Goal: Information Seeking & Learning: Find specific page/section

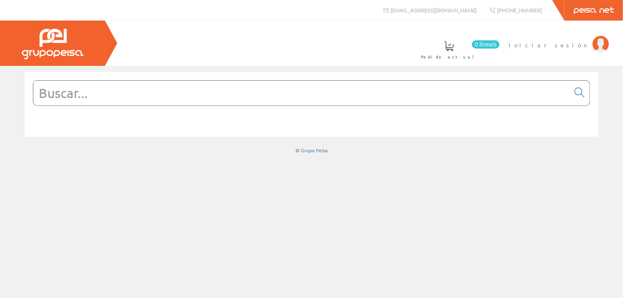
click at [568, 47] on span "Iniciar sesión" at bounding box center [549, 45] width 80 height 8
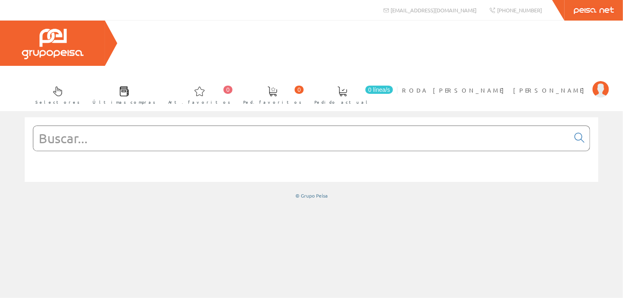
click at [135, 126] on input "text" at bounding box center [301, 138] width 536 height 25
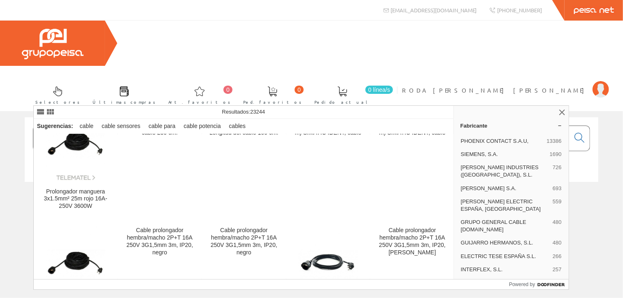
scroll to position [576, 0]
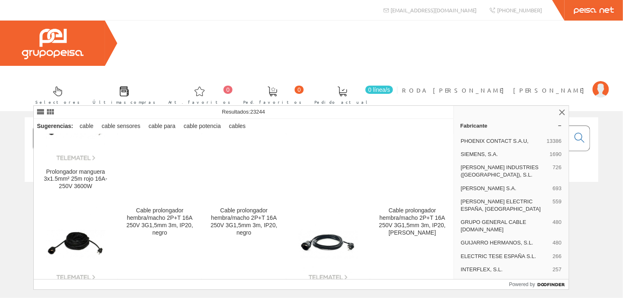
type input "manguera 3g2,5"
click at [429, 123] on div "Sugerencias: cable cable sensores cable para cable potencia cables" at bounding box center [244, 126] width 420 height 15
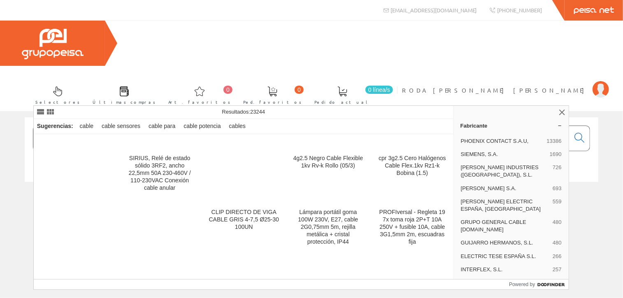
scroll to position [6443, 0]
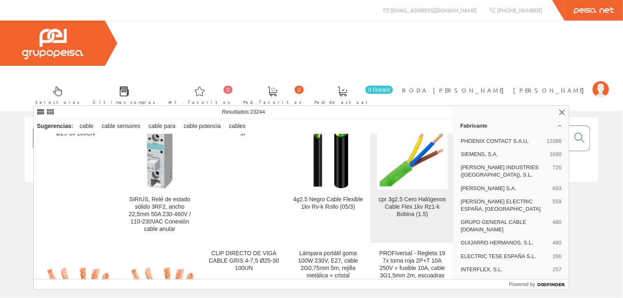
click at [428, 196] on div "cpr 3g2.5 Cero Halógenos Cable Flex.1kv Rz1-k Bobina (1.5)" at bounding box center [412, 207] width 71 height 22
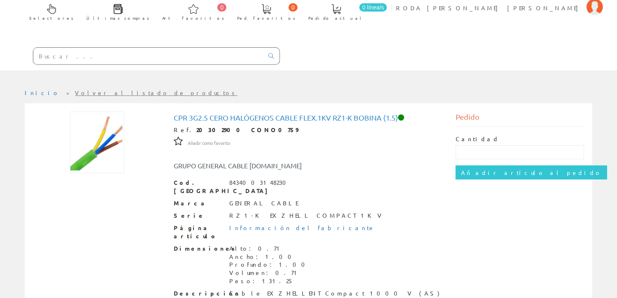
scroll to position [121, 0]
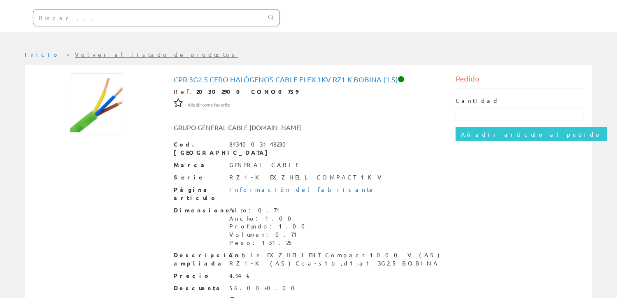
click at [462, 289] on div "cpr 3g2.5 Cero Halógenos Cable Flex.1kv Rz1-k Bobina (1.5) Ref. 20302900 CONO07…" at bounding box center [309, 218] width 580 height 306
drag, startPoint x: 536, startPoint y: 253, endPoint x: 530, endPoint y: 248, distance: 7.3
click at [530, 248] on div "cpr 3g2.5 Cero Halógenos Cable Flex.1kv Rz1-k Bobina (1.5) Ref. 20302900 CONO07…" at bounding box center [309, 213] width 564 height 281
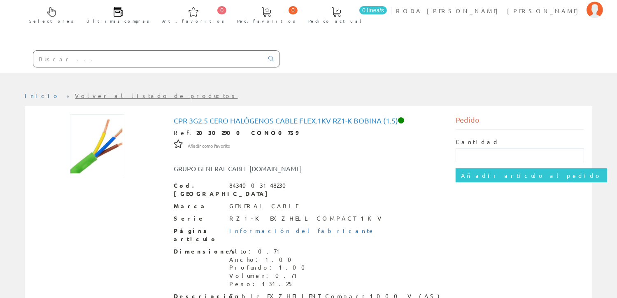
click at [67, 51] on input "text" at bounding box center [148, 59] width 230 height 16
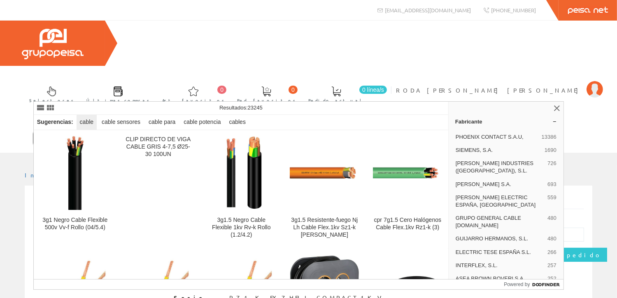
scroll to position [6300, 0]
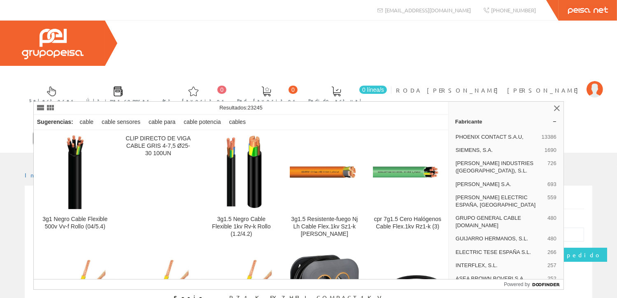
drag, startPoint x: 90, startPoint y: 93, endPoint x: 70, endPoint y: 92, distance: 19.8
click at [70, 130] on input "manguera 3g1,5" at bounding box center [148, 138] width 230 height 16
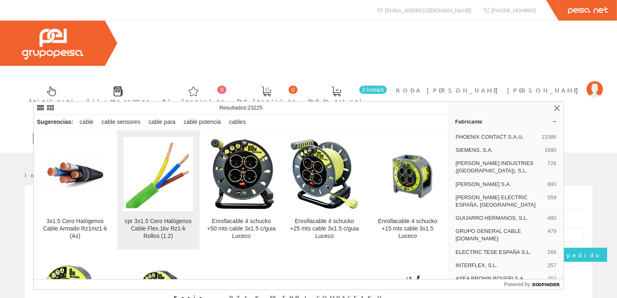
type input "manguera 3x1.5"
click at [178, 222] on div "cpr 3x1.5 Cero Halógenos Cable Flex.1kv Rz1-k Rollos (1.2)" at bounding box center [159, 229] width 70 height 22
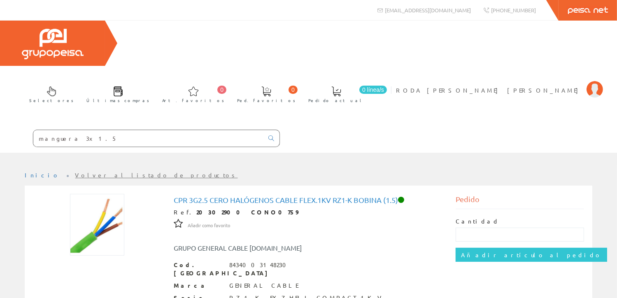
click at [84, 130] on input "manguera 3x1.5" at bounding box center [148, 138] width 230 height 16
click at [273, 133] on link at bounding box center [271, 139] width 16 height 12
click at [273, 135] on icon at bounding box center [271, 138] width 6 height 6
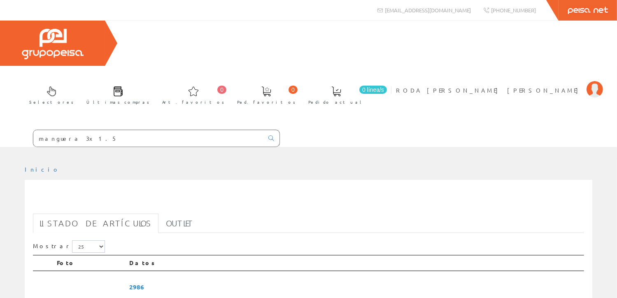
click at [120, 125] on div "manguera 3x1.5" at bounding box center [140, 136] width 280 height 22
click at [115, 130] on input "manguera 3x1.5" at bounding box center [148, 138] width 230 height 16
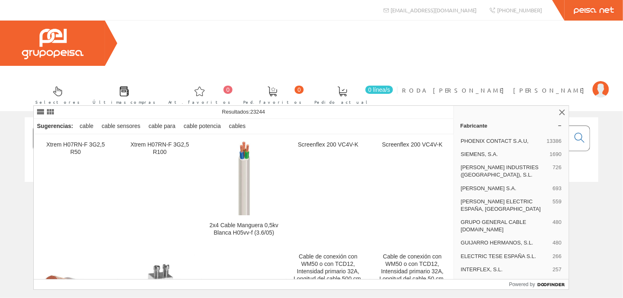
click at [126, 126] on input "manguera 3g2,5" at bounding box center [301, 138] width 536 height 25
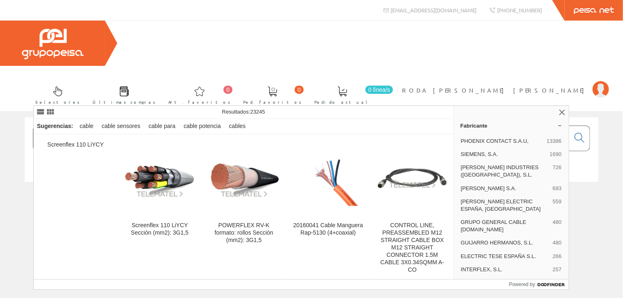
click at [170, 126] on input "manguera 3g1,5" at bounding box center [301, 138] width 536 height 25
type input "manguera 3g1,5"
click at [575, 135] on icon at bounding box center [580, 138] width 10 height 6
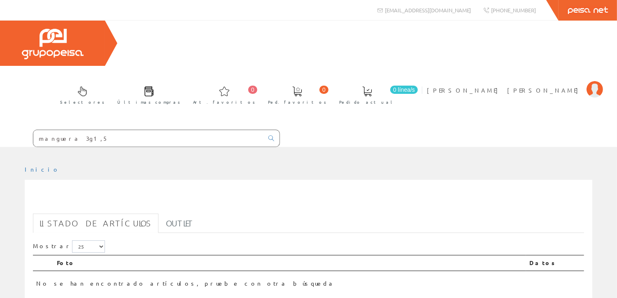
click at [73, 130] on input "manguera 3g1,5" at bounding box center [148, 138] width 230 height 16
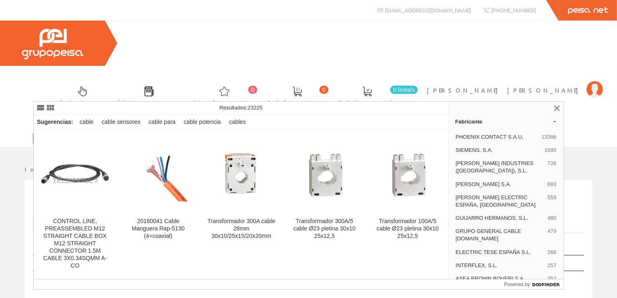
type input "manguera 3x1,5"
click at [271, 135] on icon at bounding box center [271, 138] width 6 height 6
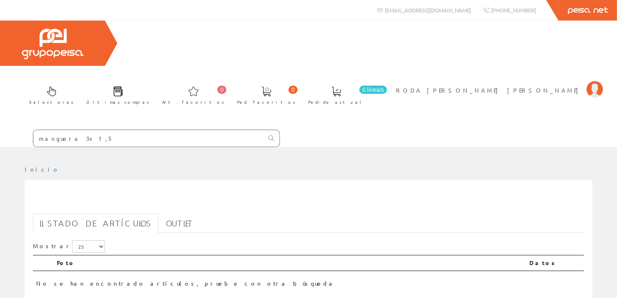
click at [91, 130] on input "manguera 3x1,5" at bounding box center [148, 138] width 230 height 16
drag, startPoint x: 89, startPoint y: 94, endPoint x: 3, endPoint y: 91, distance: 85.3
click at [3, 130] on form "manguera 3x1,5" at bounding box center [140, 138] width 280 height 17
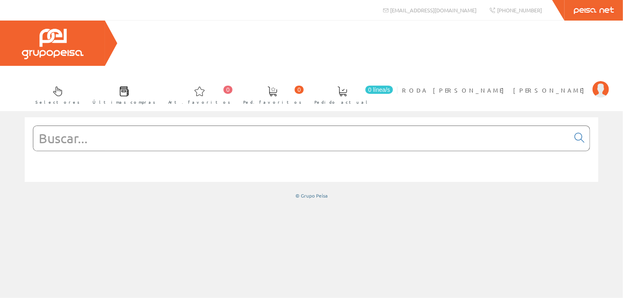
click at [106, 126] on input "text" at bounding box center [301, 138] width 536 height 25
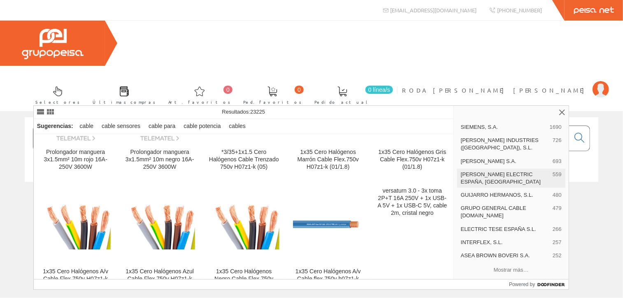
scroll to position [41, 0]
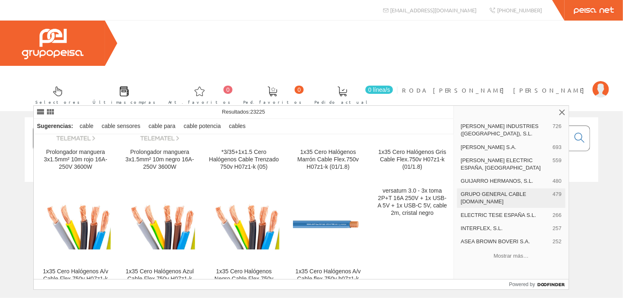
type input "manguera 3x1,5"
click at [476, 192] on span "GRUPO GENERAL CABLE [DOMAIN_NAME]" at bounding box center [505, 198] width 89 height 15
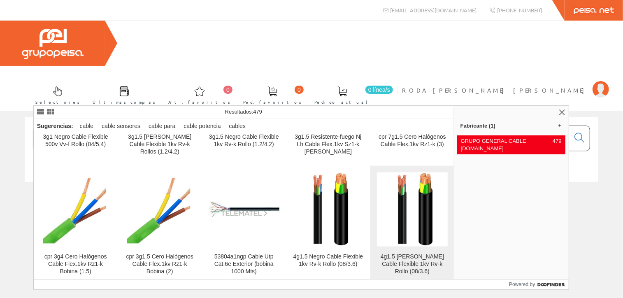
scroll to position [2141, 0]
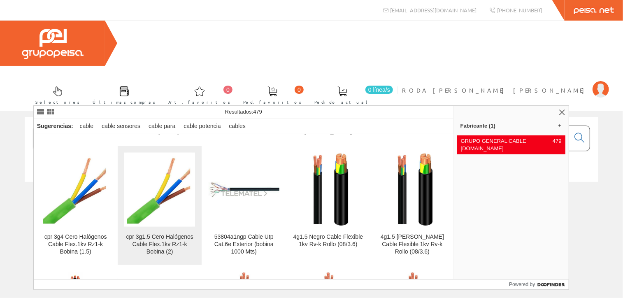
click at [178, 255] on div "cpr 3g1.5 Cero Halógenos Cable Flex.1kv Rz1-k Bobina (2)" at bounding box center [159, 244] width 71 height 22
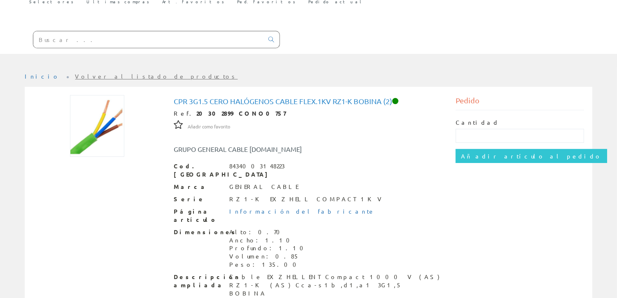
scroll to position [79, 0]
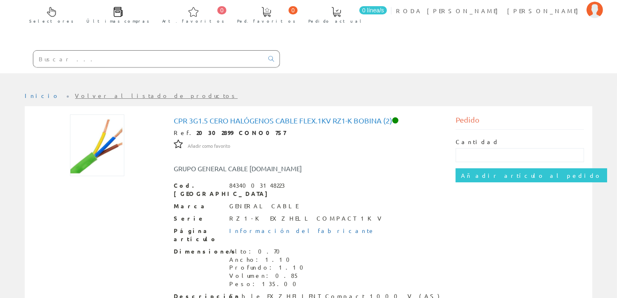
click at [64, 51] on input "text" at bounding box center [148, 59] width 230 height 16
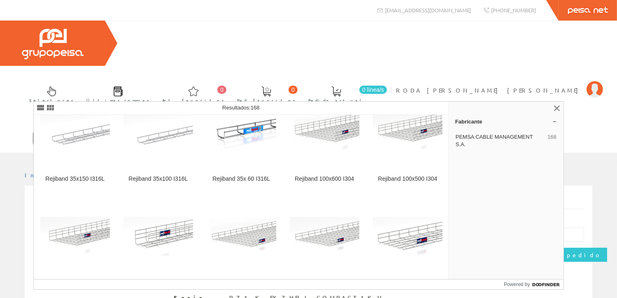
scroll to position [1482, 0]
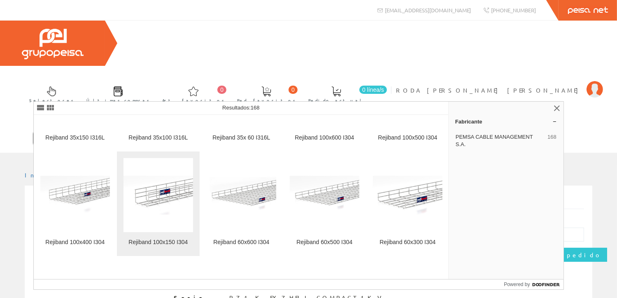
type input "rejiband"
click at [163, 238] on link "Rejiband 100x150 I304" at bounding box center [158, 204] width 83 height 104
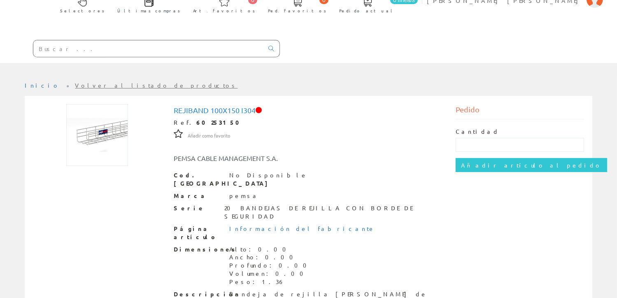
scroll to position [76, 0]
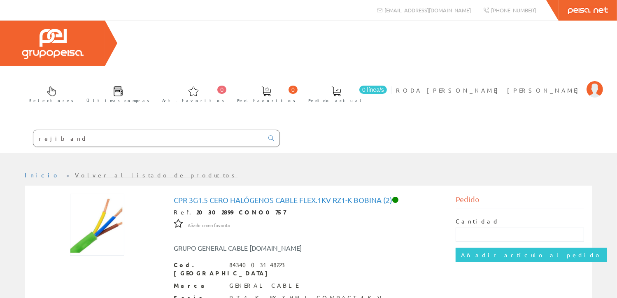
click at [72, 130] on input "rejiband" at bounding box center [148, 138] width 230 height 16
click at [272, 135] on icon at bounding box center [271, 138] width 6 height 6
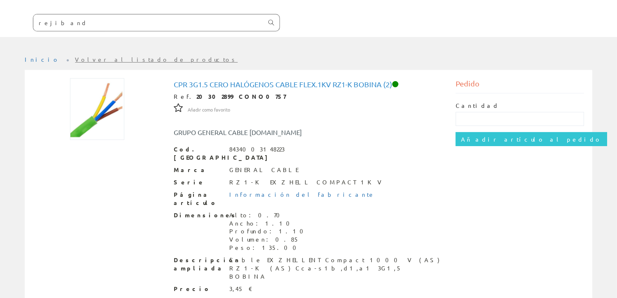
scroll to position [121, 0]
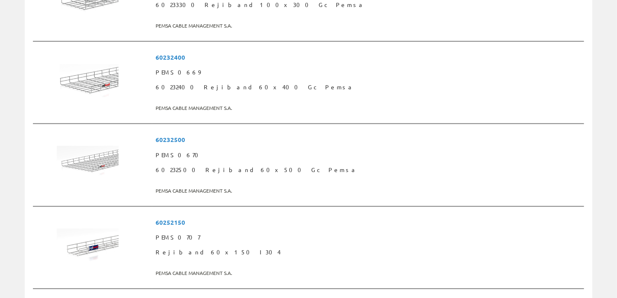
scroll to position [1950, 0]
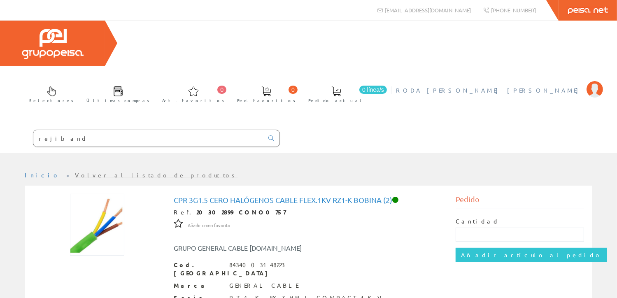
click at [552, 86] on span "RODA [PERSON_NAME] [PERSON_NAME]" at bounding box center [489, 90] width 187 height 8
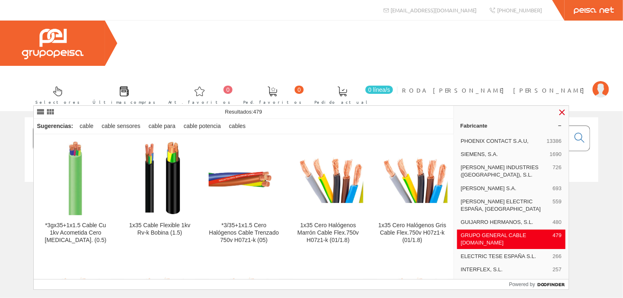
click at [564, 111] on link at bounding box center [562, 112] width 10 height 10
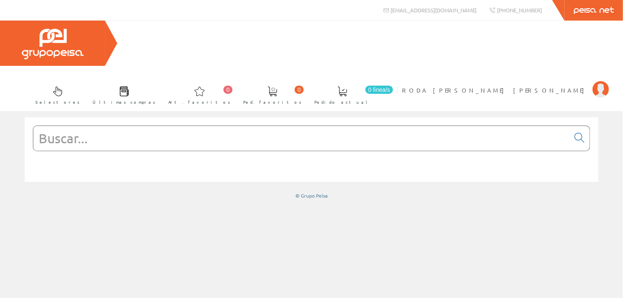
click at [60, 126] on input "text" at bounding box center [301, 138] width 536 height 25
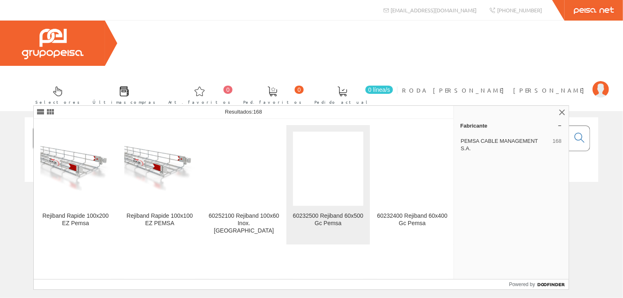
scroll to position [2388, 0]
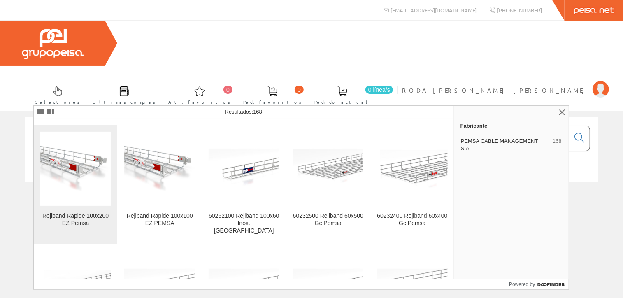
type input "rejiband"
click at [77, 166] on img at bounding box center [75, 168] width 71 height 71
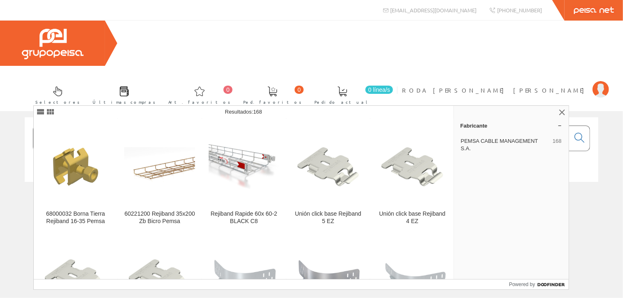
scroll to position [3417, 0]
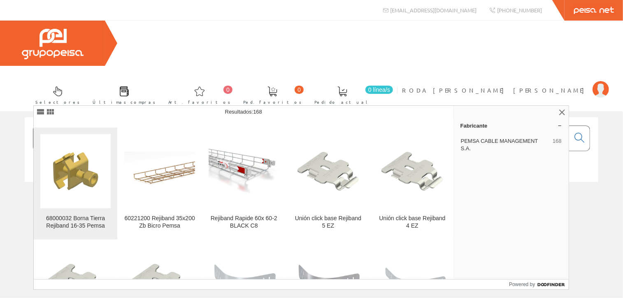
click at [67, 180] on link "68000032 Borna Tierra Rejiband 16-35 Pemsa" at bounding box center [76, 184] width 84 height 112
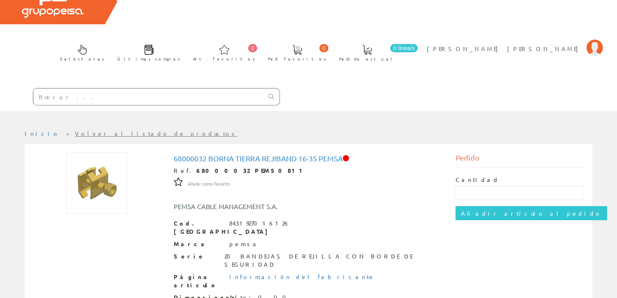
scroll to position [124, 0]
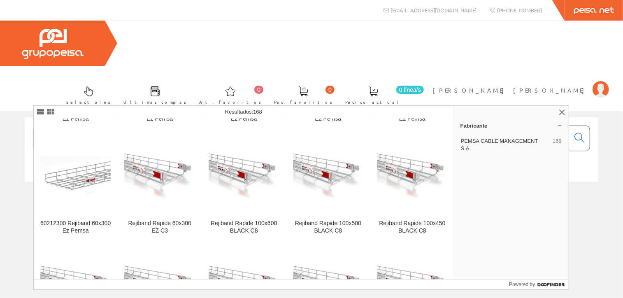
scroll to position [2832, 0]
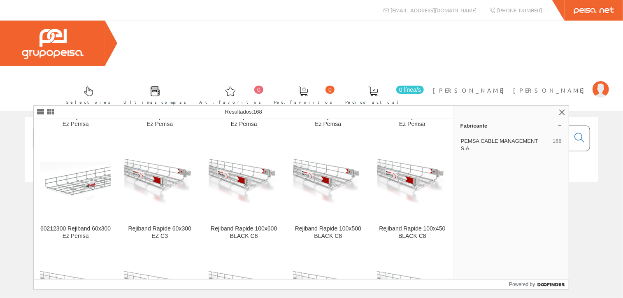
click at [37, 126] on input "rejiband" at bounding box center [301, 138] width 536 height 25
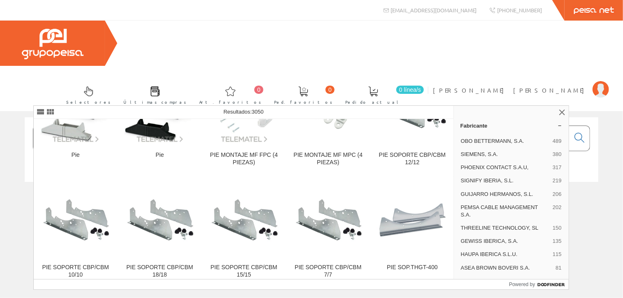
scroll to position [4117, 0]
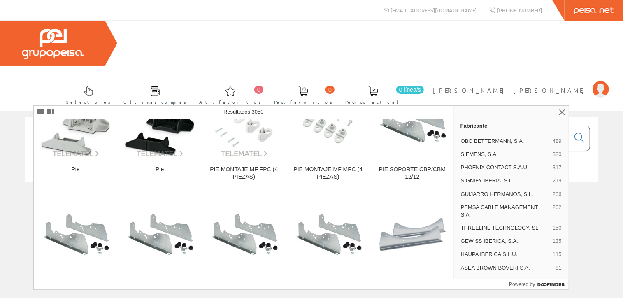
click at [56, 126] on input "pie rejiband" at bounding box center [301, 138] width 536 height 25
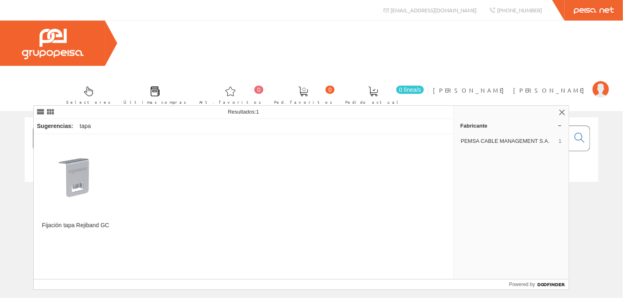
type input "tapa rejiband"
click at [145, 165] on div "Fijación tapa Rejiband GC" at bounding box center [244, 206] width 421 height 145
click at [582, 135] on icon at bounding box center [580, 138] width 10 height 6
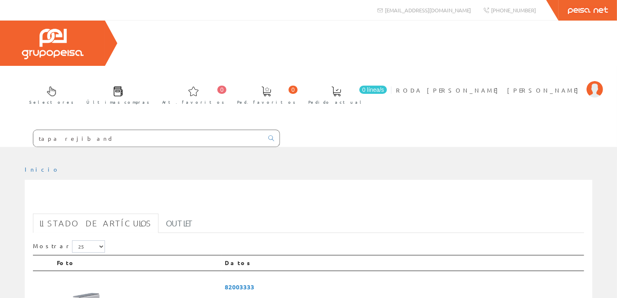
click at [91, 130] on input "tapa rejiband" at bounding box center [148, 138] width 230 height 16
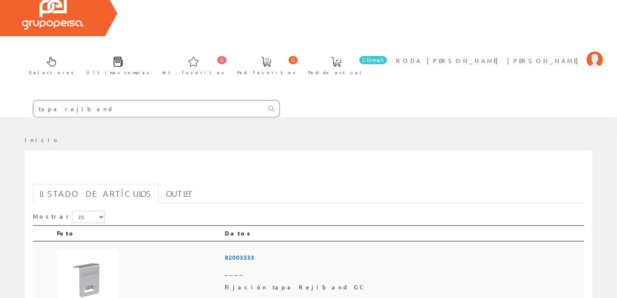
scroll to position [82, 0]
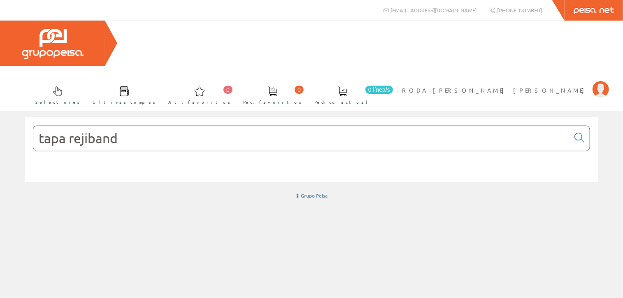
click at [182, 126] on input "tapa rejiband" at bounding box center [301, 138] width 536 height 25
click at [583, 135] on icon at bounding box center [580, 138] width 10 height 6
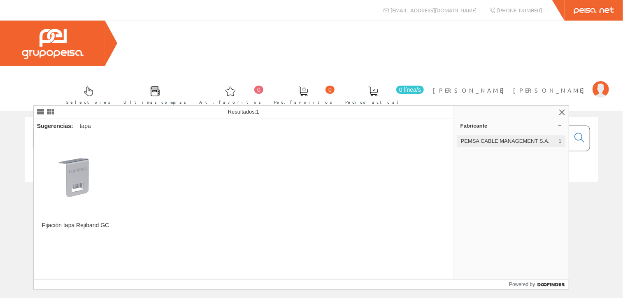
click at [514, 139] on span "PEMSA CABLE MANAGEMENT S.A." at bounding box center [508, 141] width 95 height 7
click at [514, 140] on span "PEMSA CABLE MANAGEMENT S.A." at bounding box center [508, 141] width 95 height 7
click at [517, 140] on span "PEMSA CABLE MANAGEMENT S.A." at bounding box center [508, 141] width 95 height 7
click at [539, 139] on span "PEMSA CABLE MANAGEMENT S.A." at bounding box center [508, 141] width 95 height 7
click at [561, 124] on link "Fabricante (1)" at bounding box center [511, 125] width 115 height 13
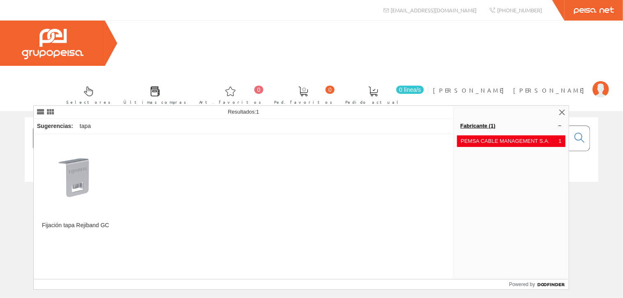
click at [561, 123] on link "Fabricante (1)" at bounding box center [511, 125] width 115 height 13
click at [485, 140] on span "PEMSA CABLE MANAGEMENT S.A." at bounding box center [508, 141] width 95 height 7
click at [68, 126] on input "tapa rejiband" at bounding box center [301, 138] width 536 height 25
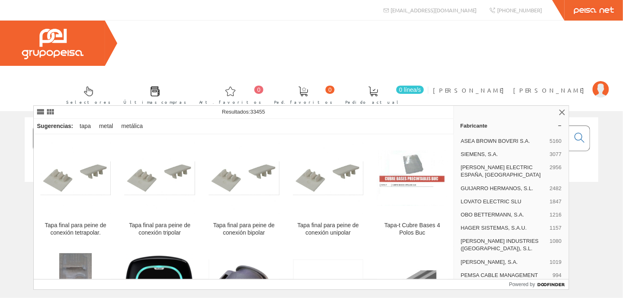
type input "tapa metalica rejiband"
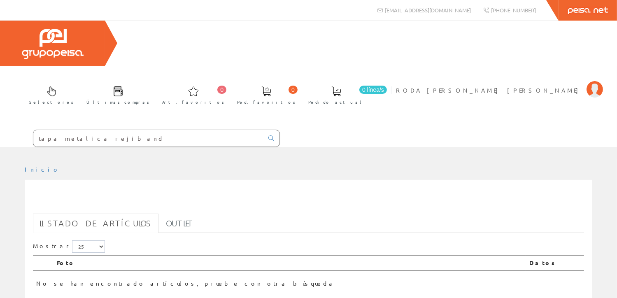
drag, startPoint x: 117, startPoint y: 93, endPoint x: -5, endPoint y: 97, distance: 121.5
click at [0, 97] on html "tapa metalica rejiband 0 0" at bounding box center [308, 149] width 617 height 298
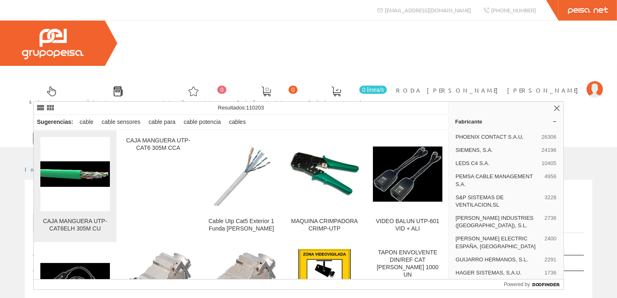
type input "cable utp cat. 6 libre"
click at [81, 222] on div "CAJA MANGUERA UTP-CAT6ELH 305M CU" at bounding box center [75, 225] width 70 height 15
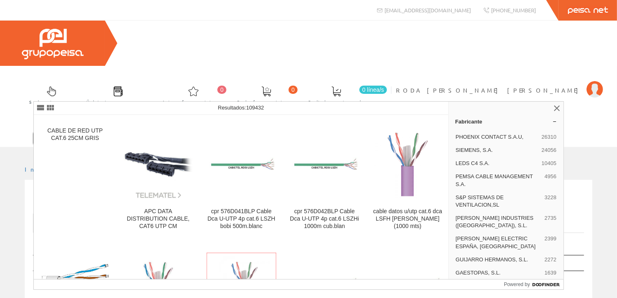
scroll to position [1523, 0]
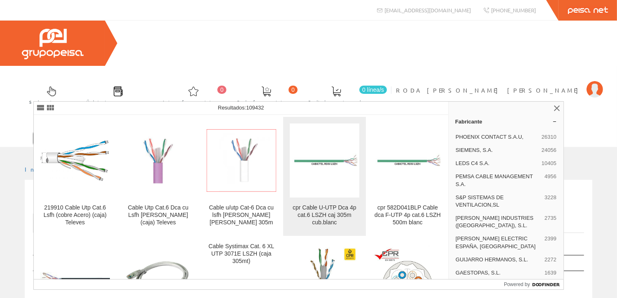
type input "cable utp cat. 6 llh"
click at [334, 204] on div "cpr Cable U-UTP Dca 4p cat.6 LSZH caj 305m cub.blanc" at bounding box center [325, 215] width 70 height 22
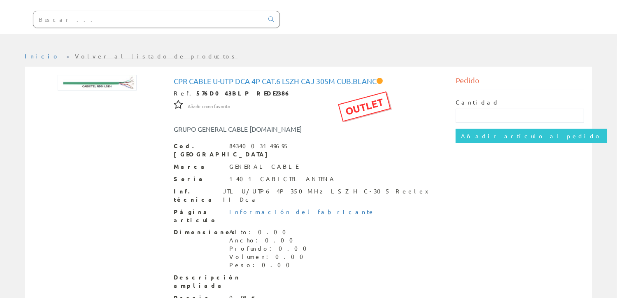
scroll to position [124, 0]
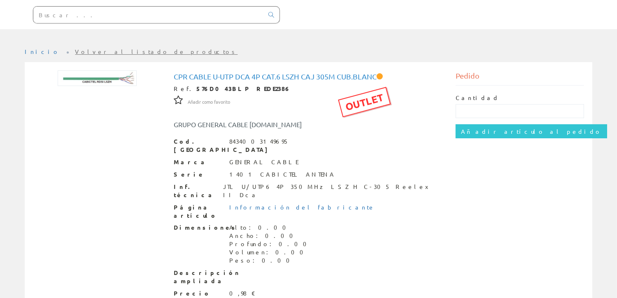
click at [354, 224] on div "Dimensiones Alto: 0.00 Ancho: 0.00 Profundo: 0.00 Volumen: 0.00 Peso: 0.00" at bounding box center [309, 244] width 270 height 41
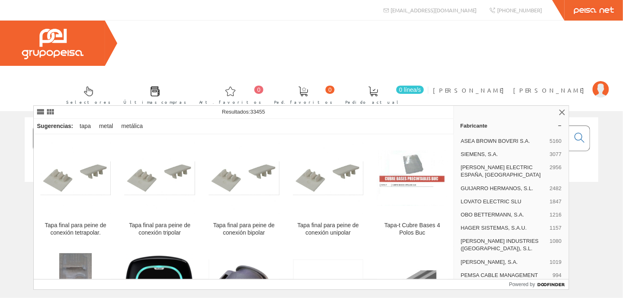
click at [200, 126] on input "tapa metalica rejiband" at bounding box center [301, 138] width 536 height 25
drag, startPoint x: 200, startPoint y: 91, endPoint x: -5, endPoint y: 95, distance: 204.7
click at [0, 95] on html "info@peisa.com +34 962 96 59 14 0 0" at bounding box center [311, 149] width 623 height 298
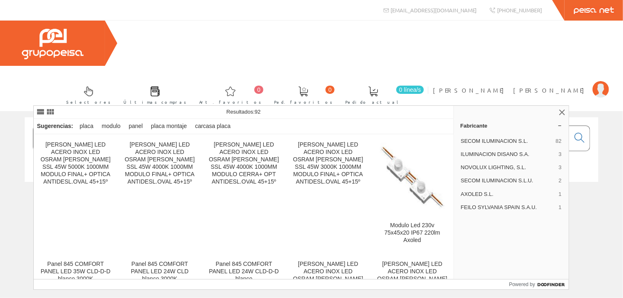
drag, startPoint x: 123, startPoint y: 96, endPoint x: 20, endPoint y: 83, distance: 104.2
click at [0, 117] on div "panel led 45 © Grupo Peisa" at bounding box center [311, 158] width 623 height 82
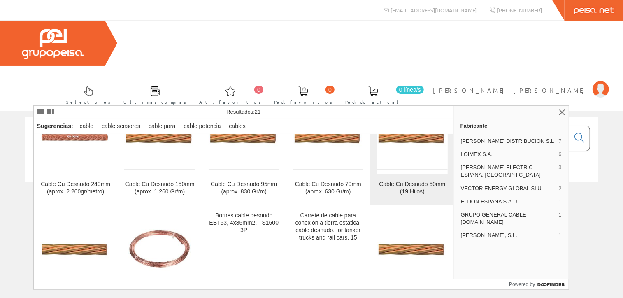
scroll to position [82, 0]
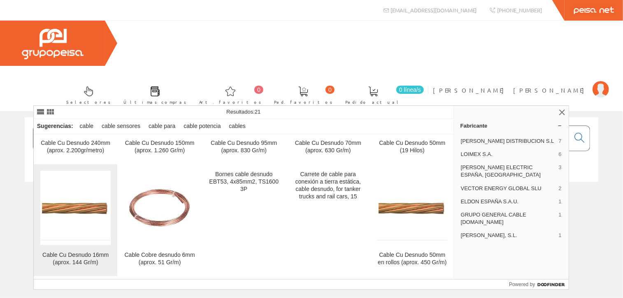
type input "cable desnudo"
click at [84, 221] on img at bounding box center [75, 208] width 71 height 67
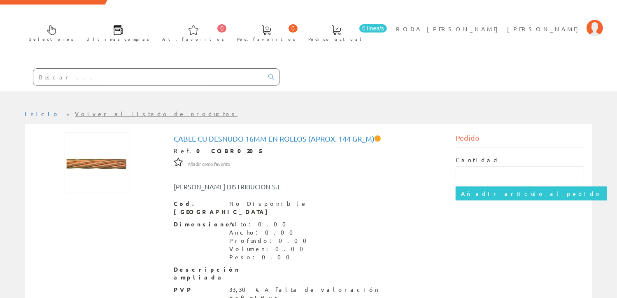
scroll to position [71, 0]
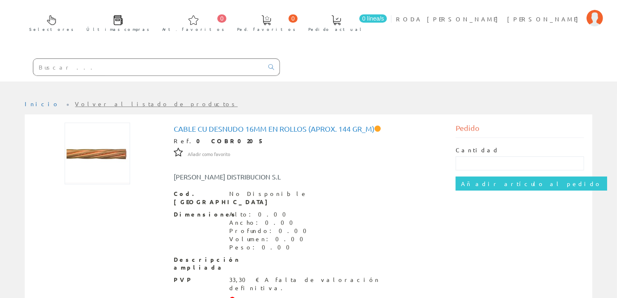
click at [77, 59] on input "text" at bounding box center [148, 67] width 230 height 16
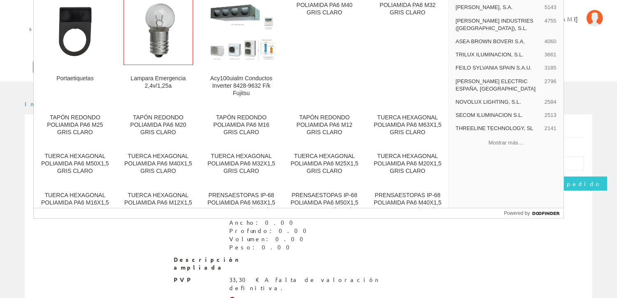
type input "emergencia 100lm superf"
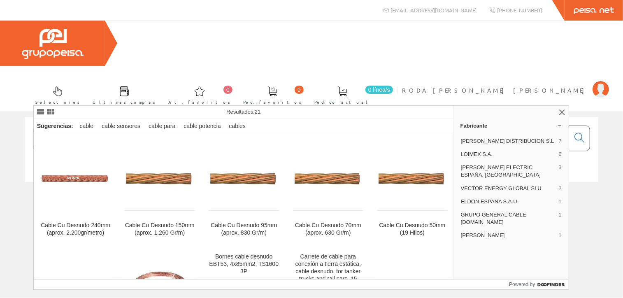
click at [135, 126] on input "cable desnudo" at bounding box center [301, 138] width 536 height 25
click at [0, 91] on html "[EMAIL_ADDRESS][DOMAIN_NAME] [PHONE_NUMBER] 0 0" at bounding box center [311, 149] width 623 height 298
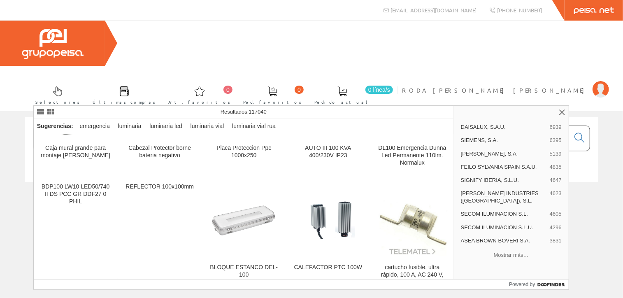
scroll to position [6472, 0]
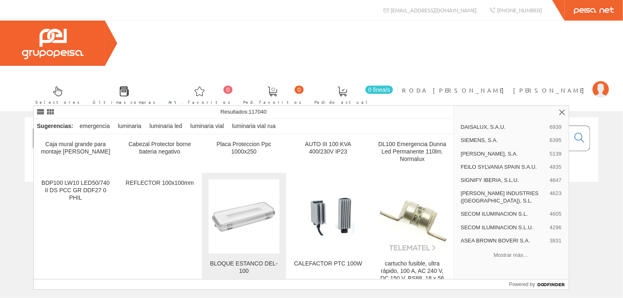
type input "luminaria de emergencia 100lm superficie"
click at [247, 205] on img at bounding box center [244, 217] width 71 height 50
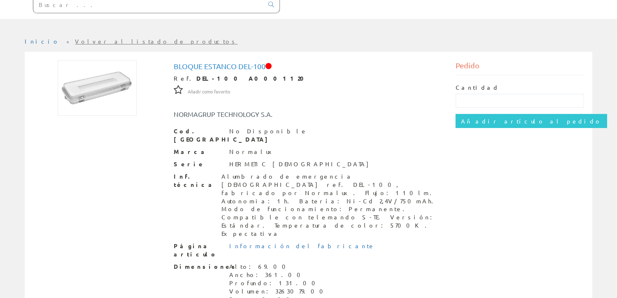
scroll to position [137, 0]
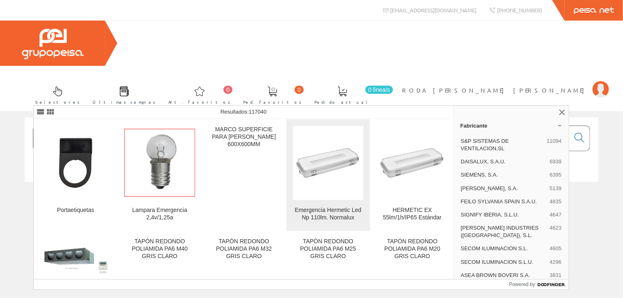
click at [340, 214] on div "Emergencia Hermetic Led Np 110lm. Normalux" at bounding box center [328, 214] width 71 height 15
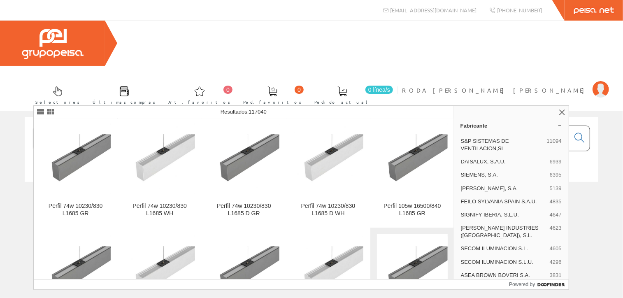
scroll to position [1595, 0]
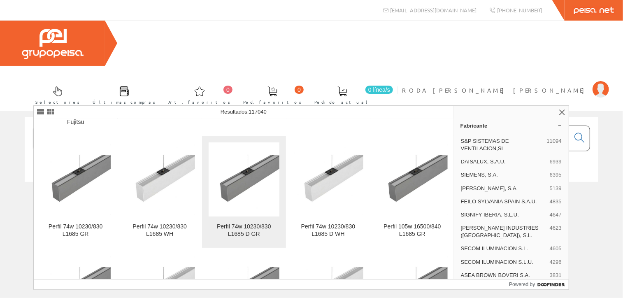
click at [256, 208] on figure at bounding box center [244, 179] width 71 height 74
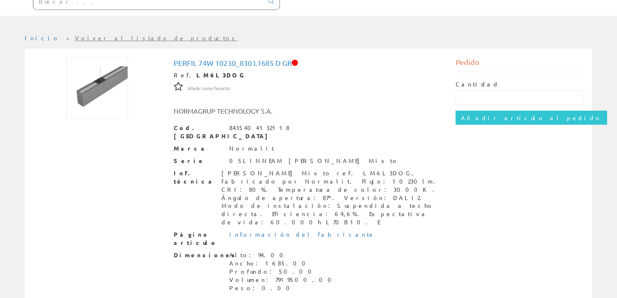
scroll to position [96, 0]
